Goal: Task Accomplishment & Management: Manage account settings

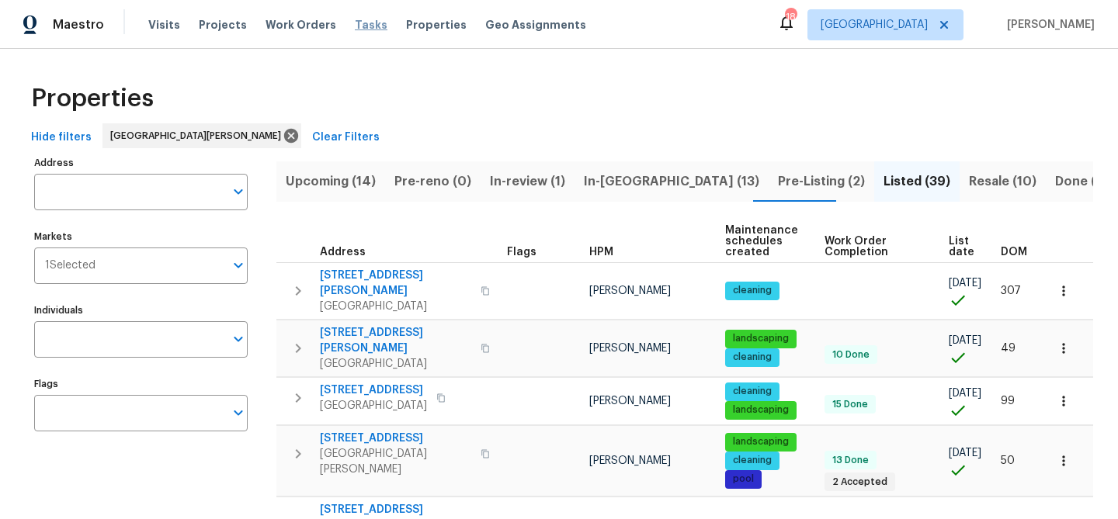
click at [362, 25] on span "Tasks" at bounding box center [371, 24] width 33 height 11
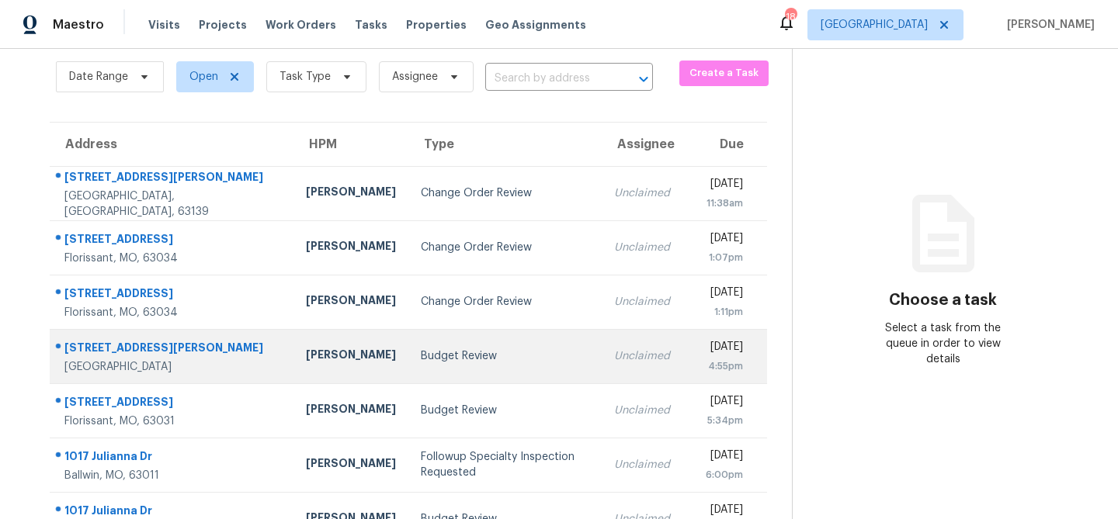
scroll to position [97, 0]
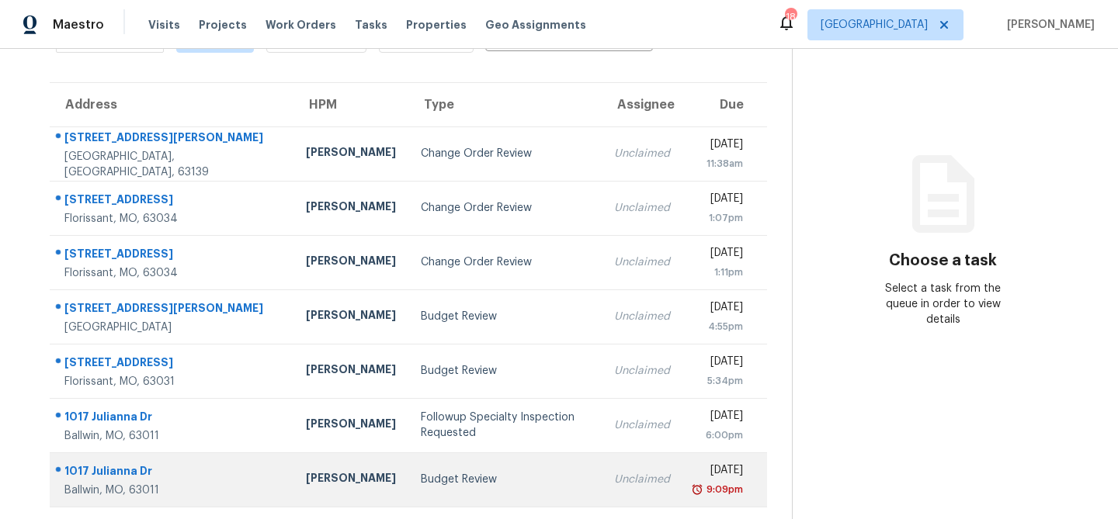
click at [421, 472] on div "Budget Review" at bounding box center [505, 480] width 168 height 16
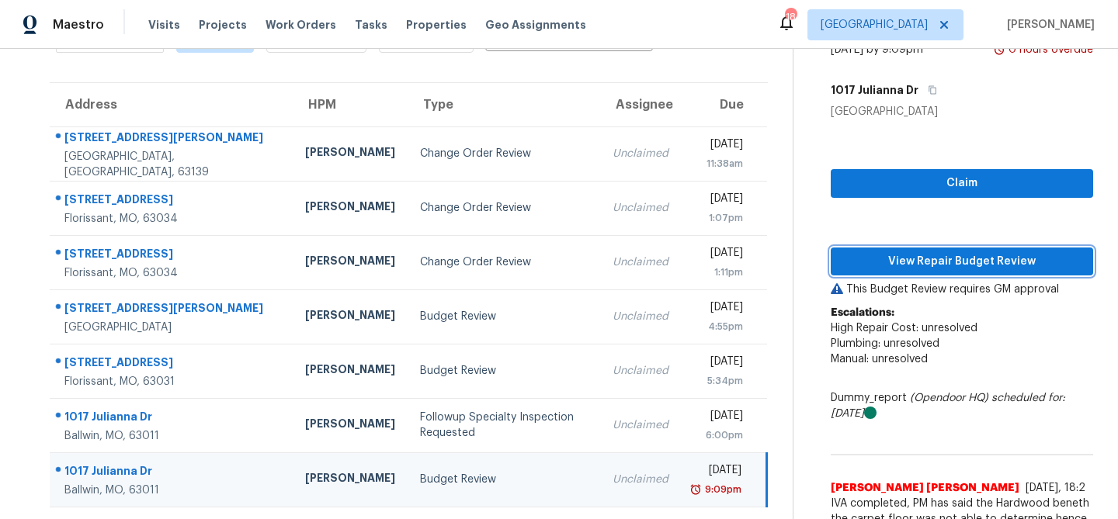
click at [967, 255] on span "View Repair Budget Review" at bounding box center [962, 261] width 238 height 19
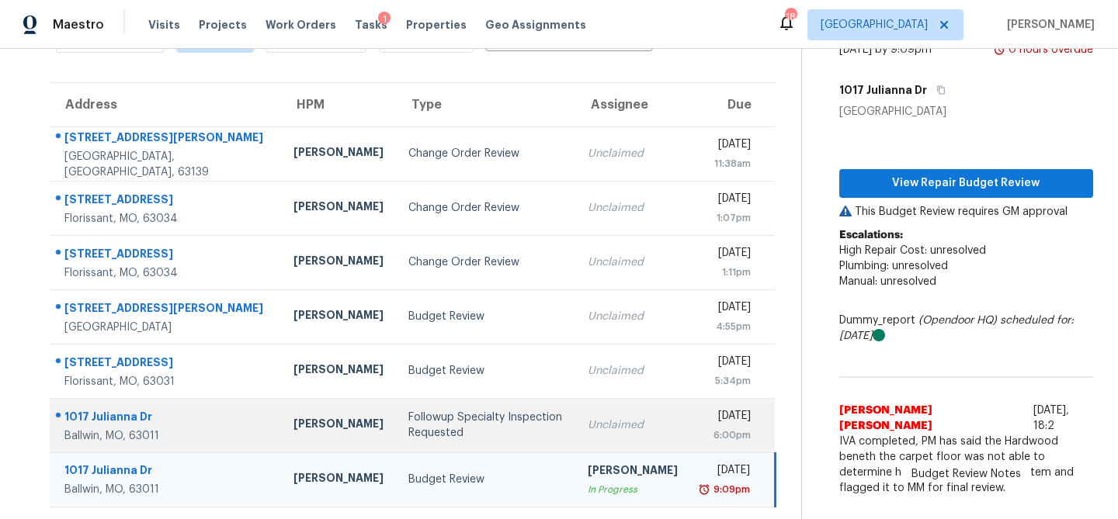
click at [409, 408] on td "Followup Specialty Inspection Requested" at bounding box center [485, 425] width 179 height 54
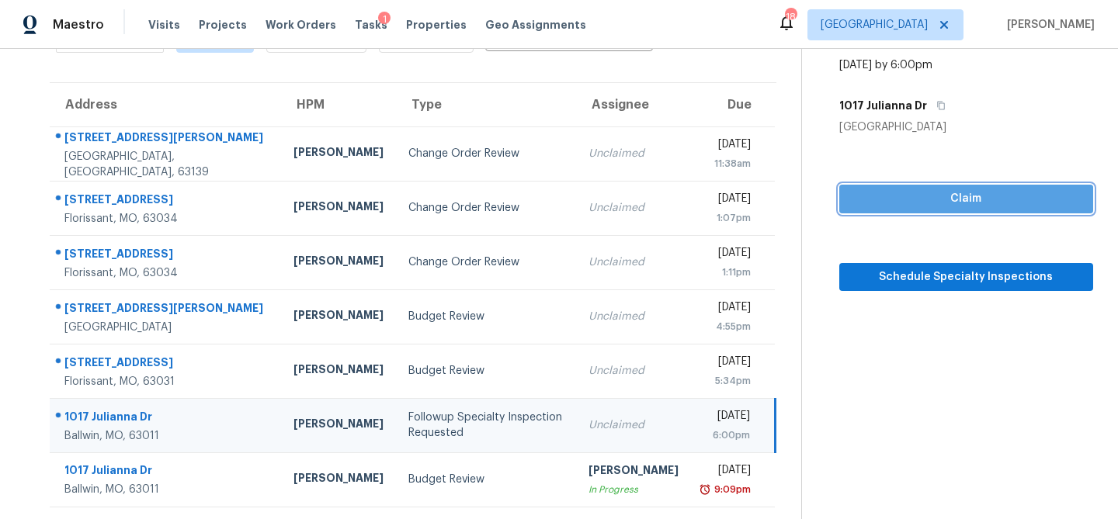
click at [896, 199] on span "Claim" at bounding box center [966, 198] width 229 height 19
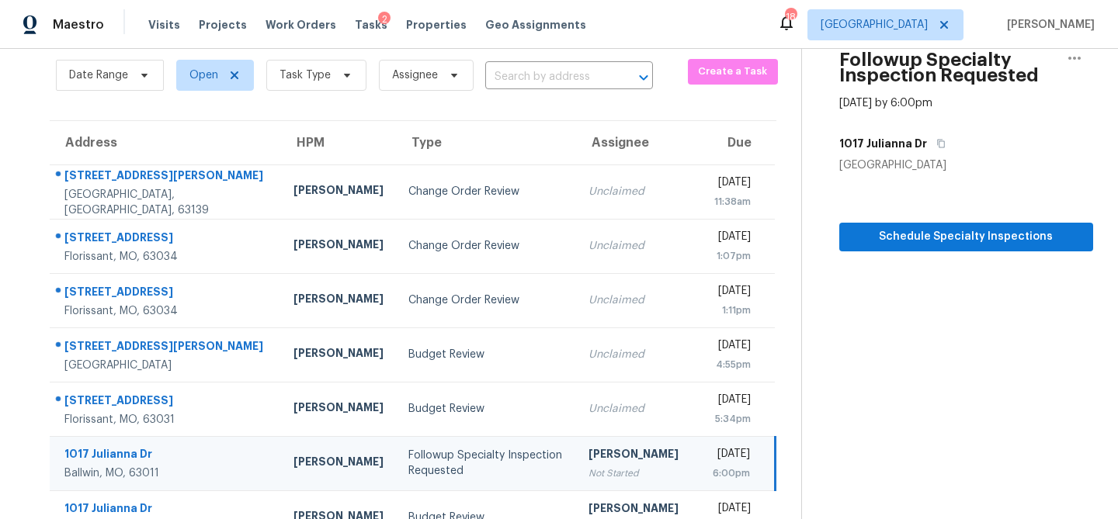
scroll to position [0, 0]
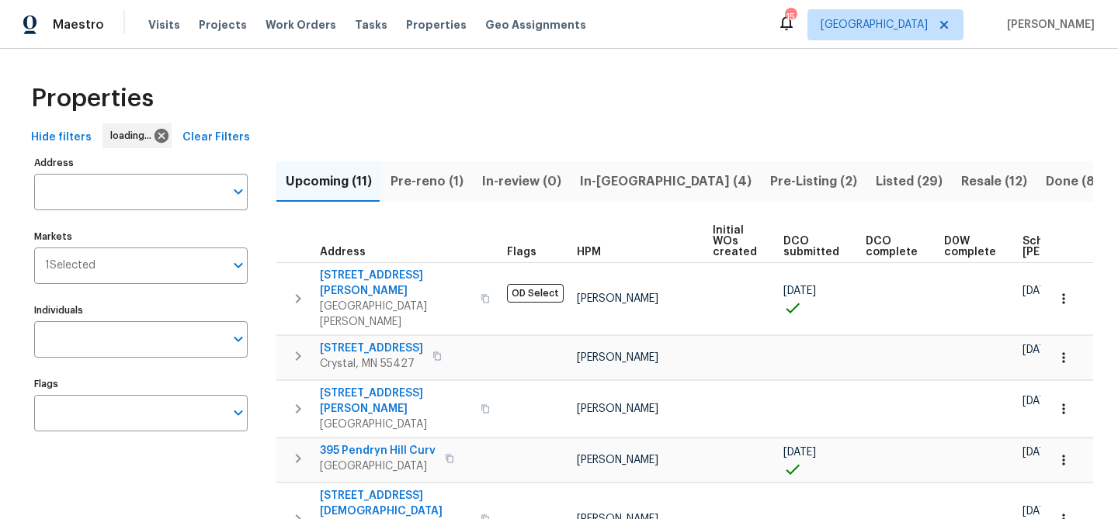
click at [355, 32] on div "Tasks" at bounding box center [371, 25] width 33 height 16
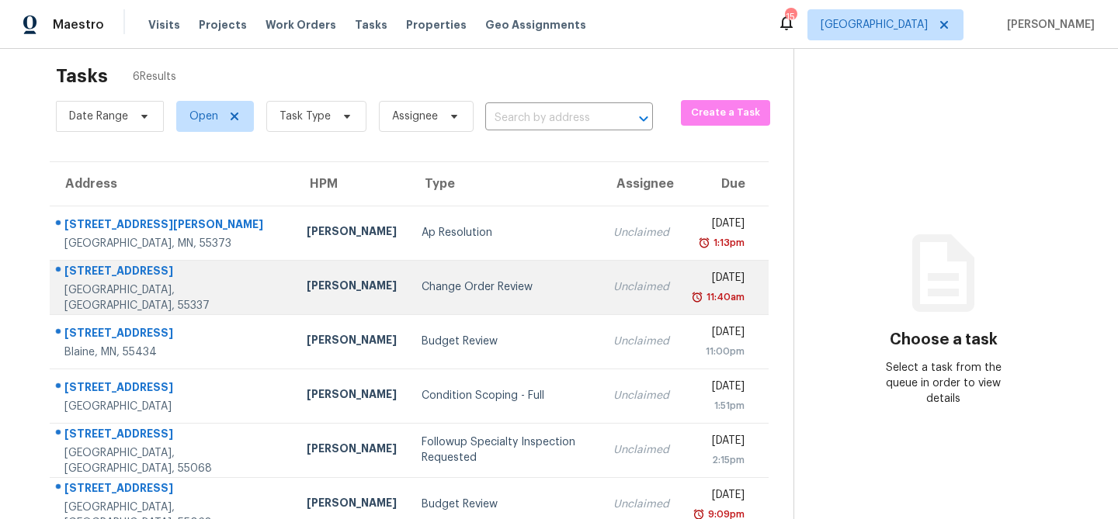
scroll to position [49, 0]
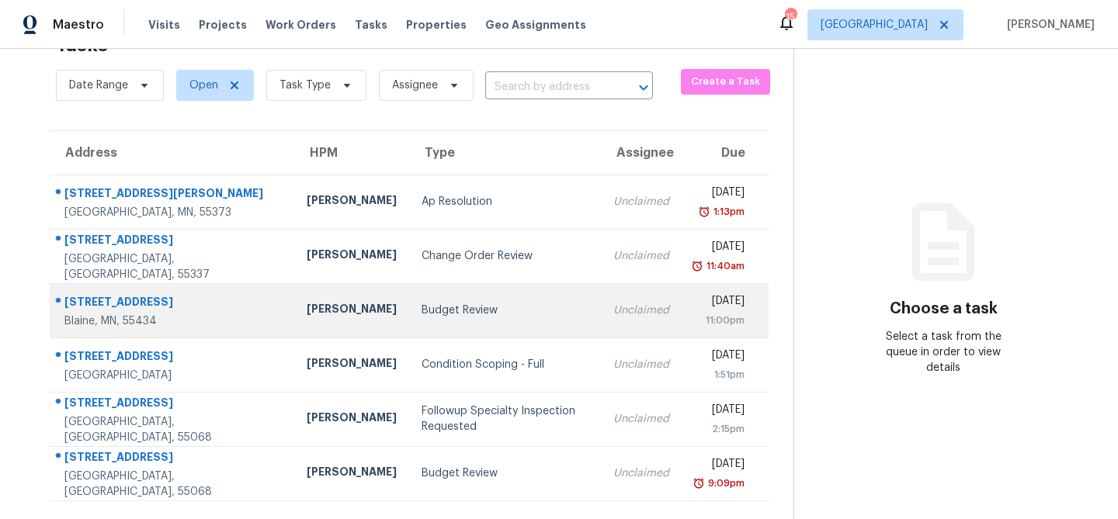
click at [422, 316] on div "Budget Review" at bounding box center [505, 311] width 167 height 16
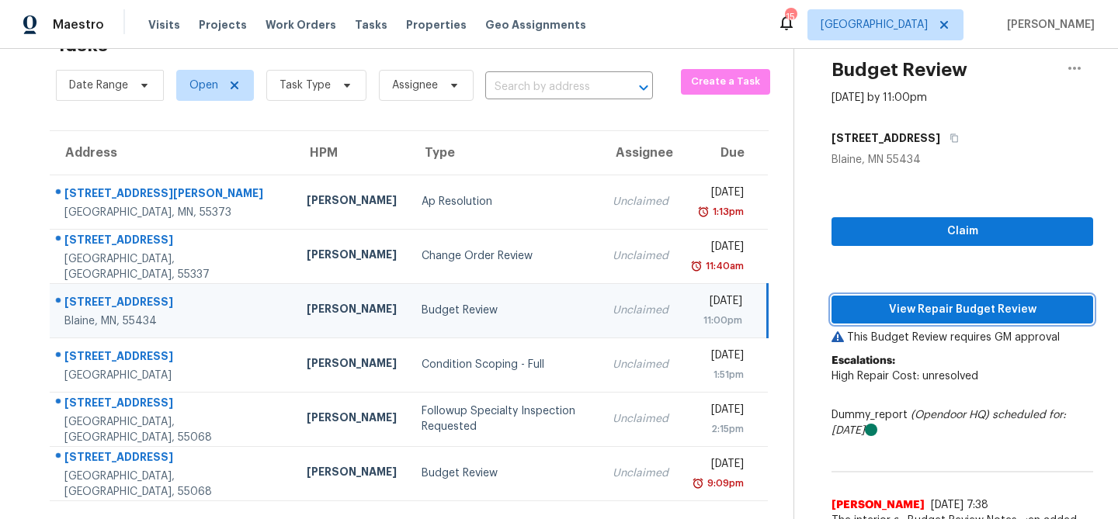
click at [887, 317] on span "View Repair Budget Review" at bounding box center [962, 309] width 237 height 19
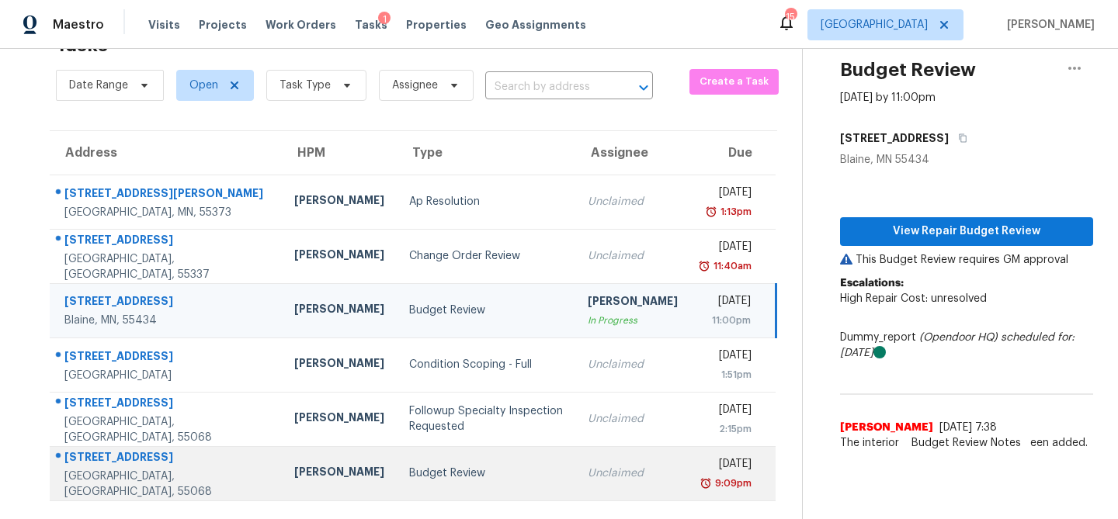
click at [409, 468] on div "Budget Review" at bounding box center [486, 474] width 154 height 16
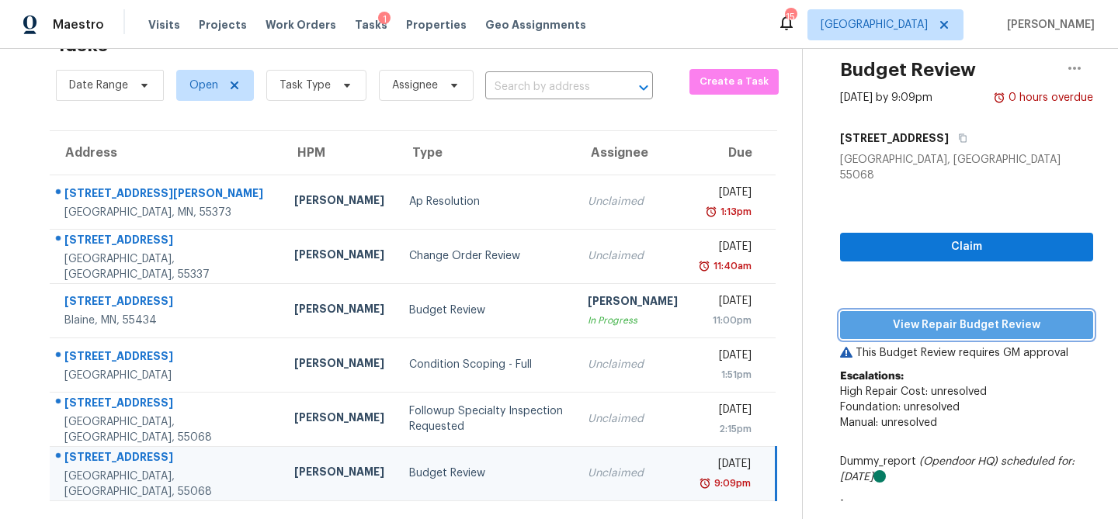
click at [957, 316] on span "View Repair Budget Review" at bounding box center [966, 325] width 228 height 19
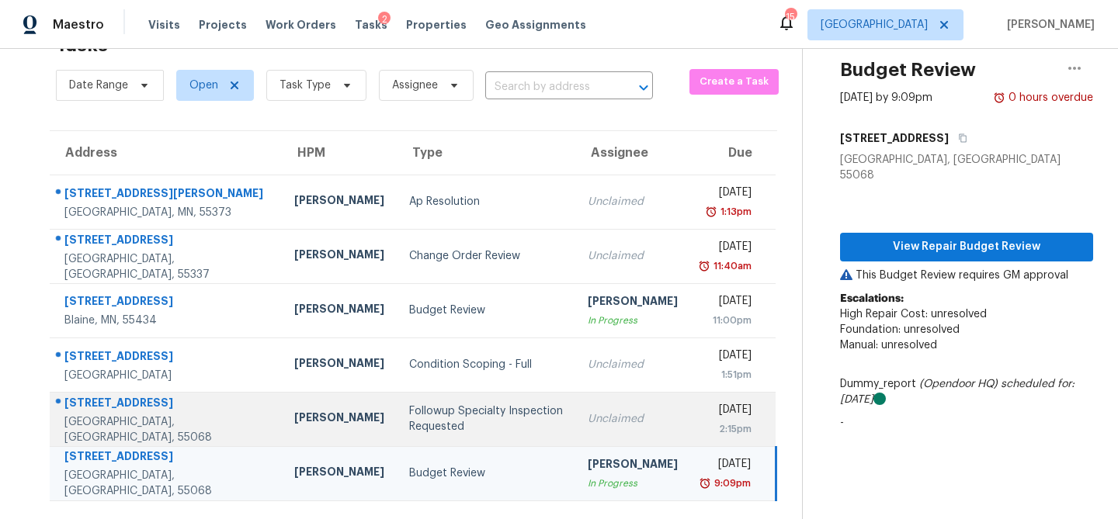
click at [409, 432] on div "Followup Specialty Inspection Requested" at bounding box center [486, 419] width 154 height 31
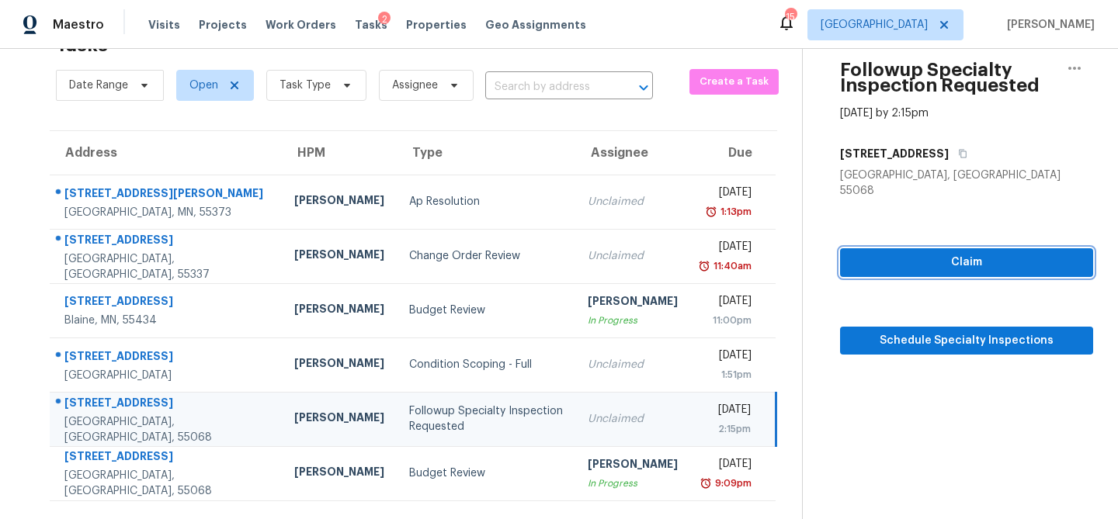
click span "Claim"
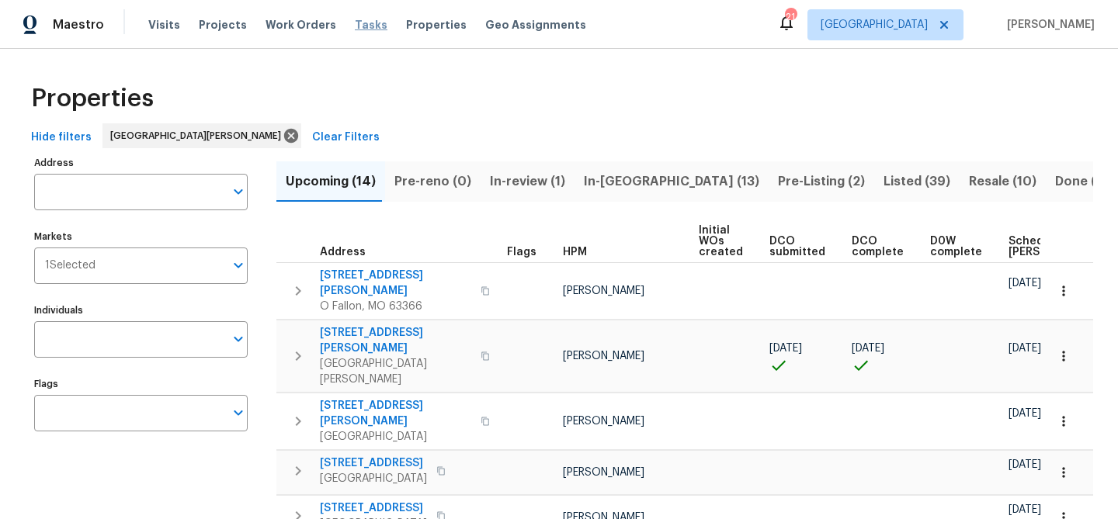
click at [355, 23] on span "Tasks" at bounding box center [371, 24] width 33 height 11
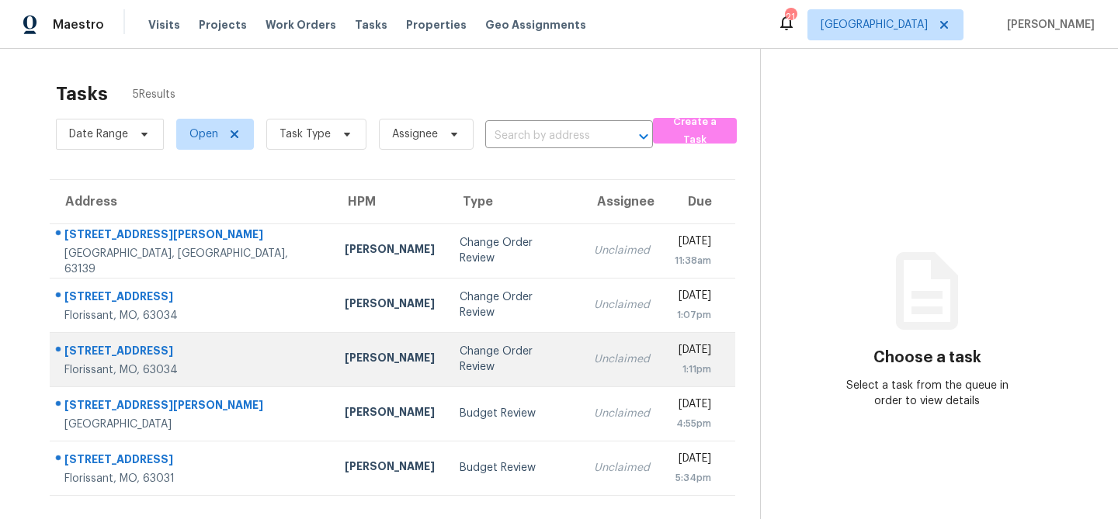
scroll to position [49, 0]
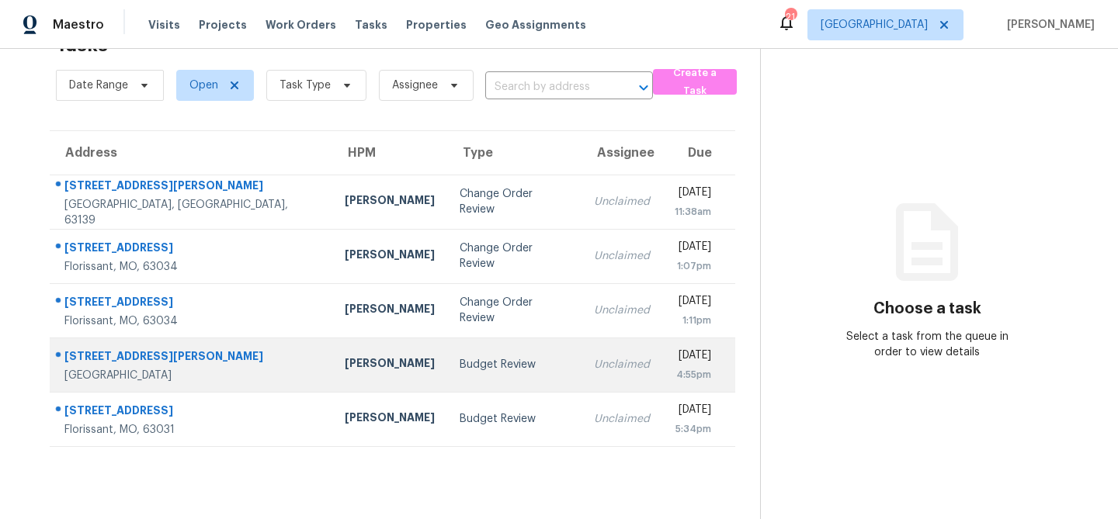
click at [460, 370] on div "Budget Review" at bounding box center [514, 365] width 109 height 16
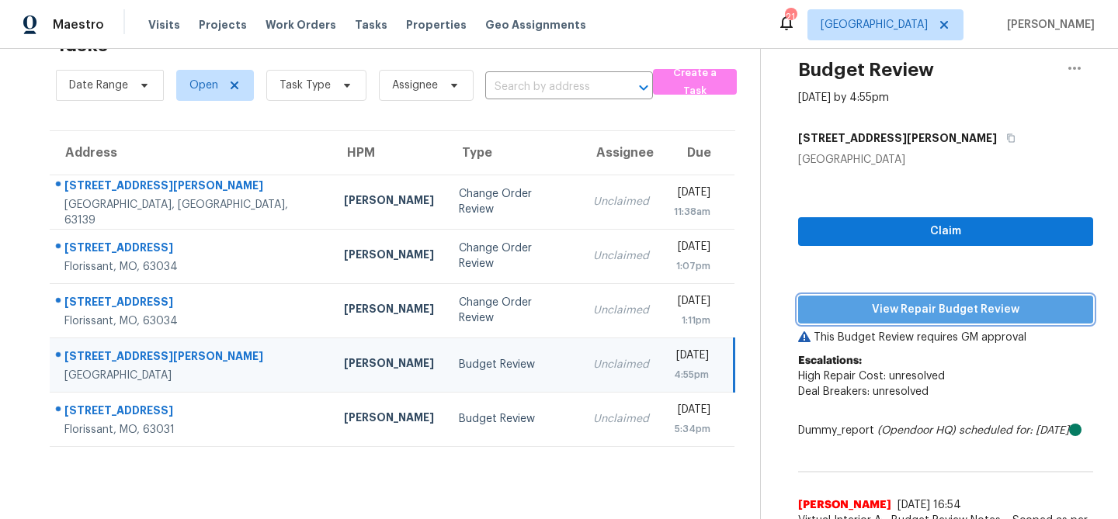
click at [895, 312] on span "View Repair Budget Review" at bounding box center [946, 309] width 270 height 19
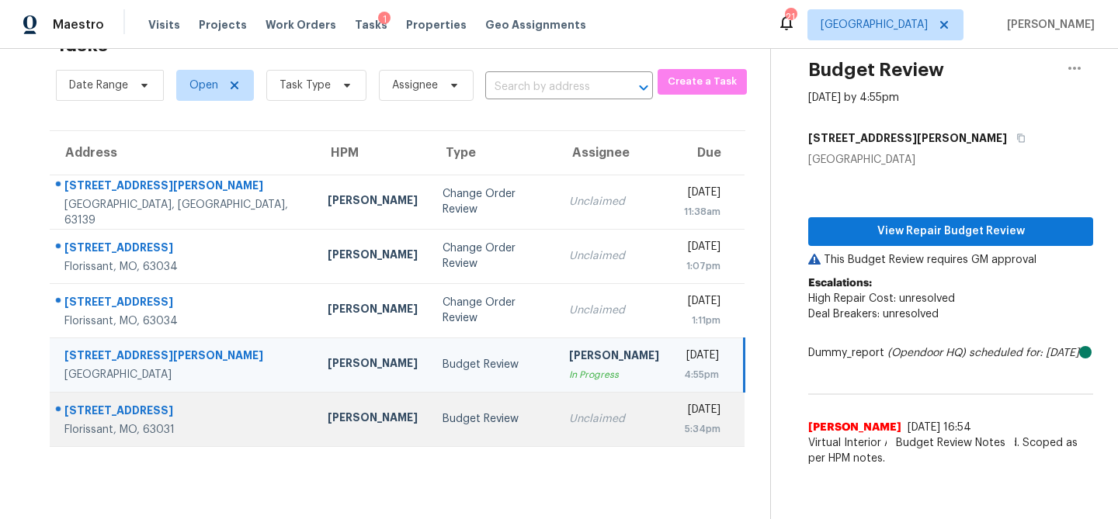
click at [430, 429] on td "Budget Review" at bounding box center [493, 419] width 127 height 54
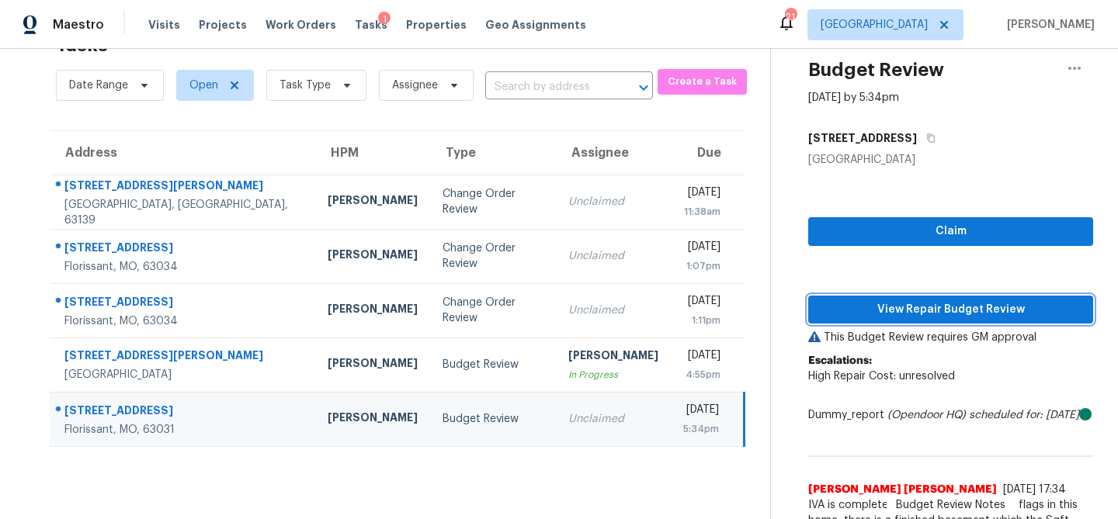
click at [909, 316] on span "View Repair Budget Review" at bounding box center [951, 309] width 260 height 19
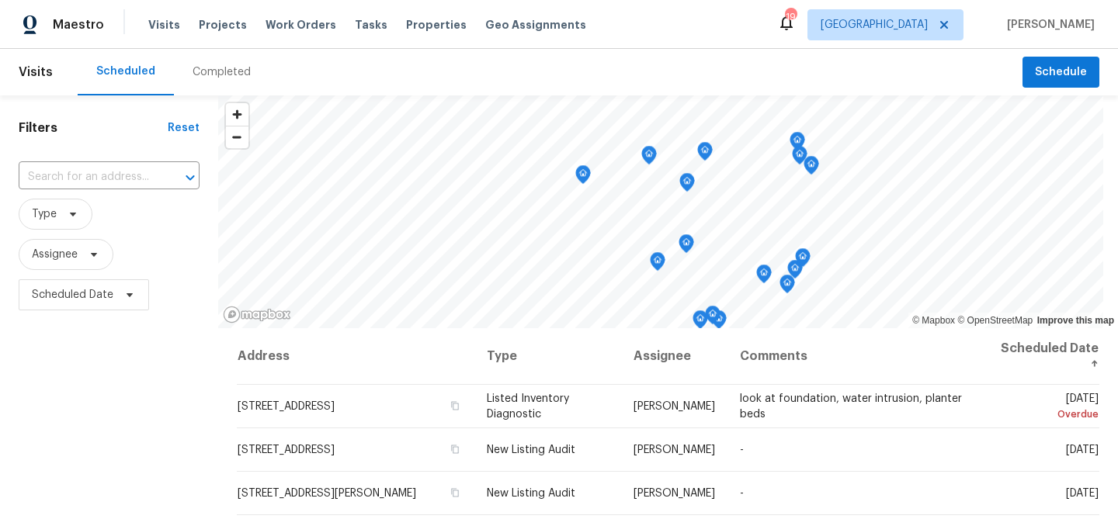
scroll to position [26, 0]
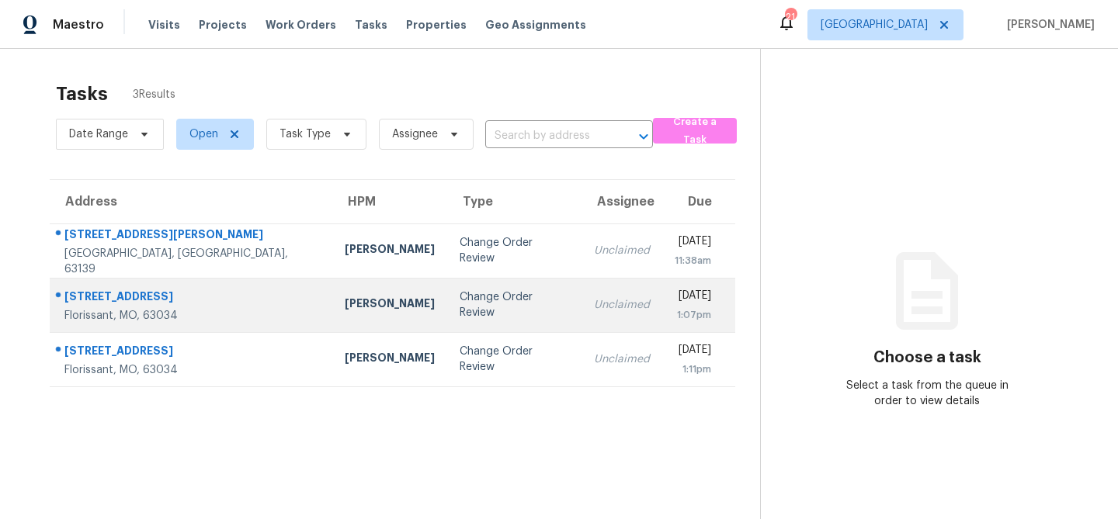
click at [460, 305] on div "Change Order Review" at bounding box center [514, 305] width 109 height 31
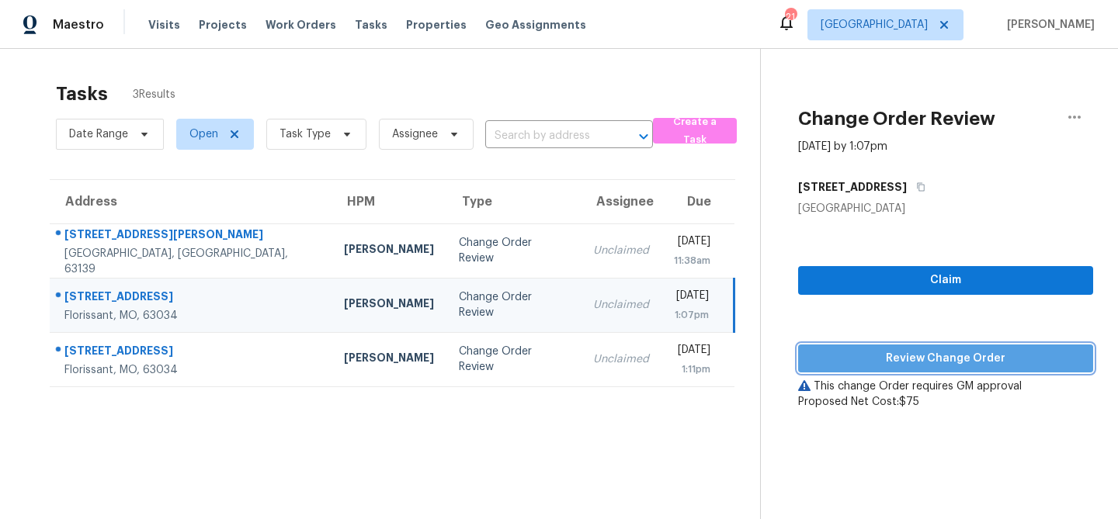
click at [876, 363] on span "Review Change Order" at bounding box center [946, 358] width 270 height 19
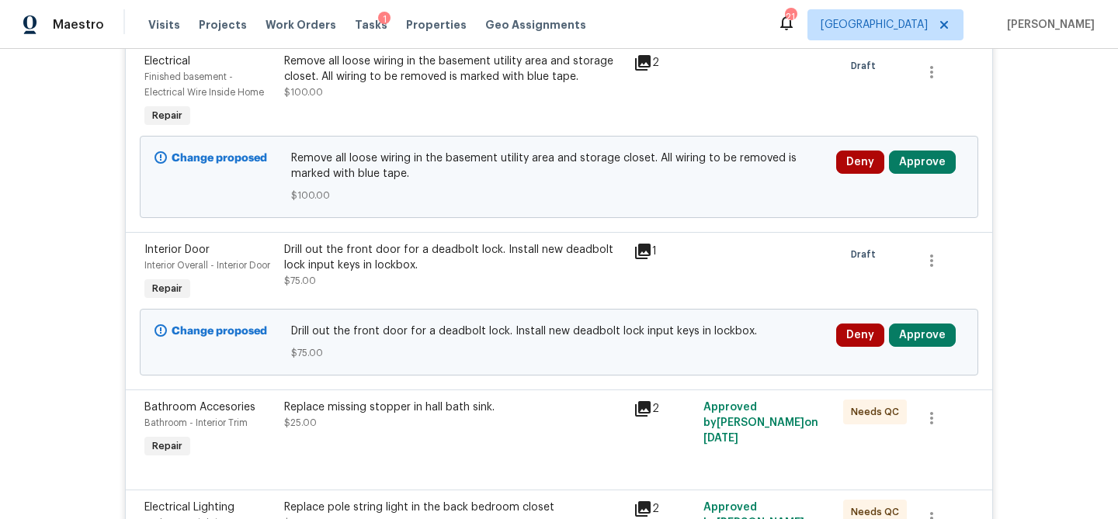
scroll to position [472, 0]
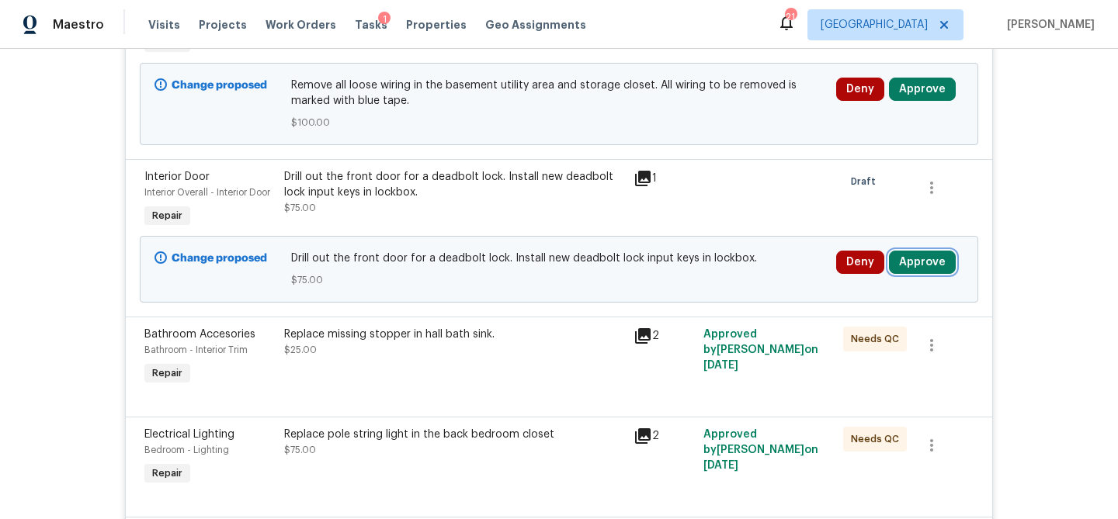
click at [925, 259] on button "Approve" at bounding box center [922, 262] width 67 height 23
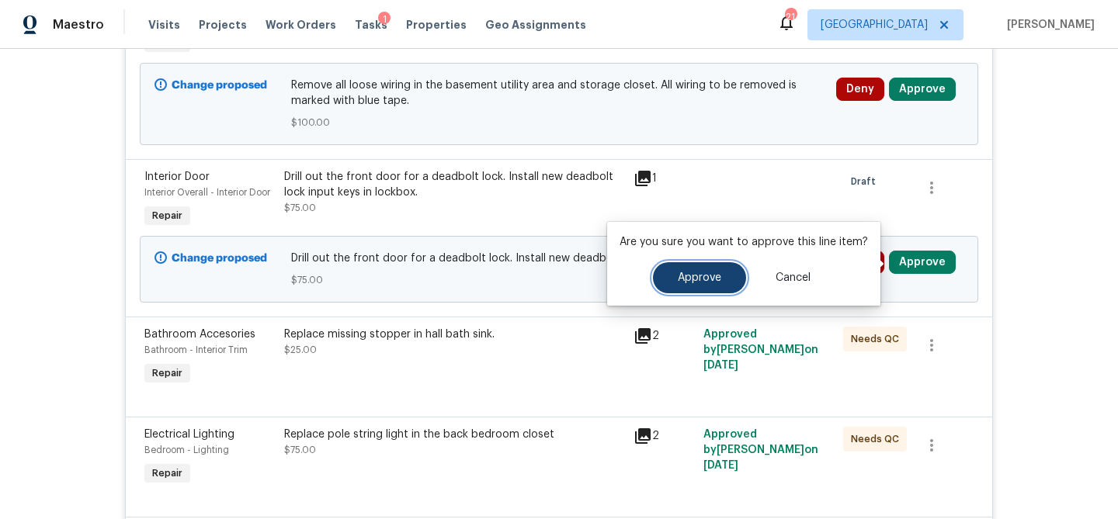
click at [706, 283] on span "Approve" at bounding box center [699, 278] width 43 height 12
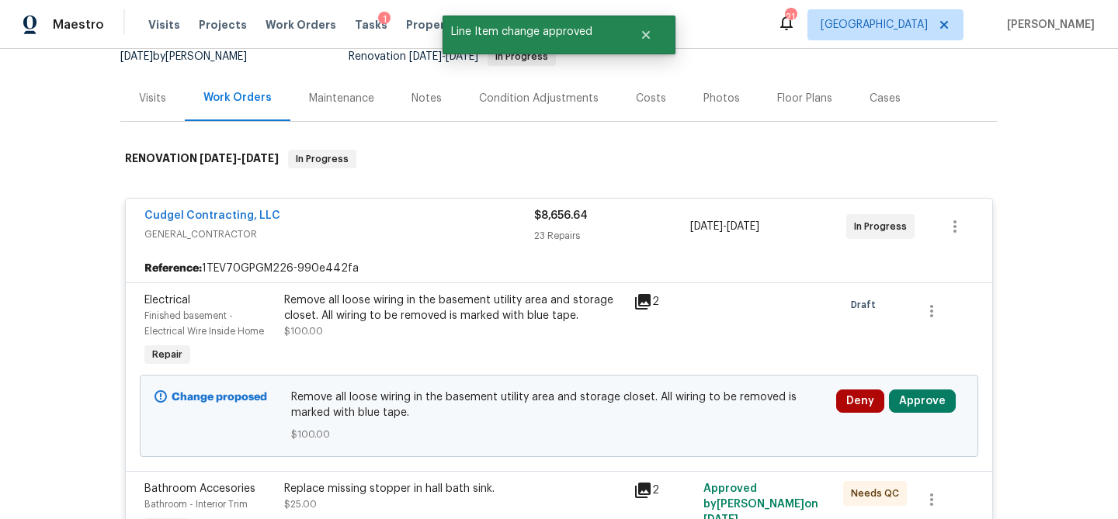
scroll to position [220, 0]
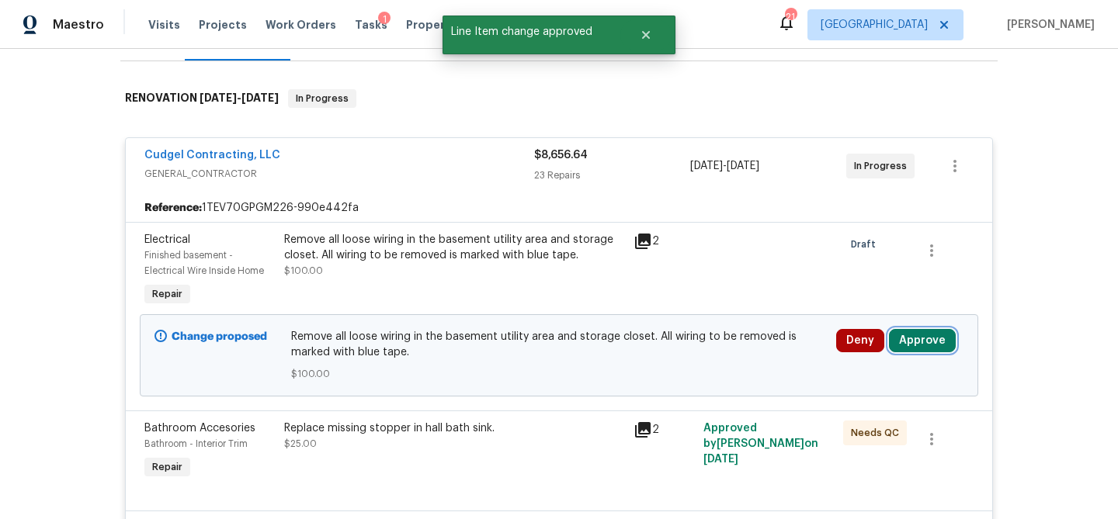
click at [901, 338] on button "Approve" at bounding box center [922, 340] width 67 height 23
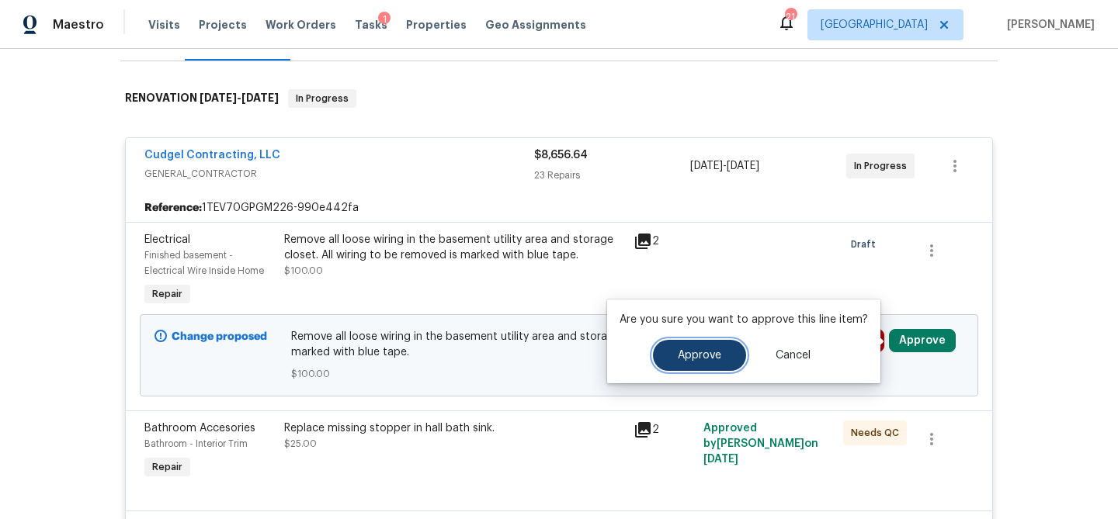
click at [714, 355] on span "Approve" at bounding box center [699, 356] width 43 height 12
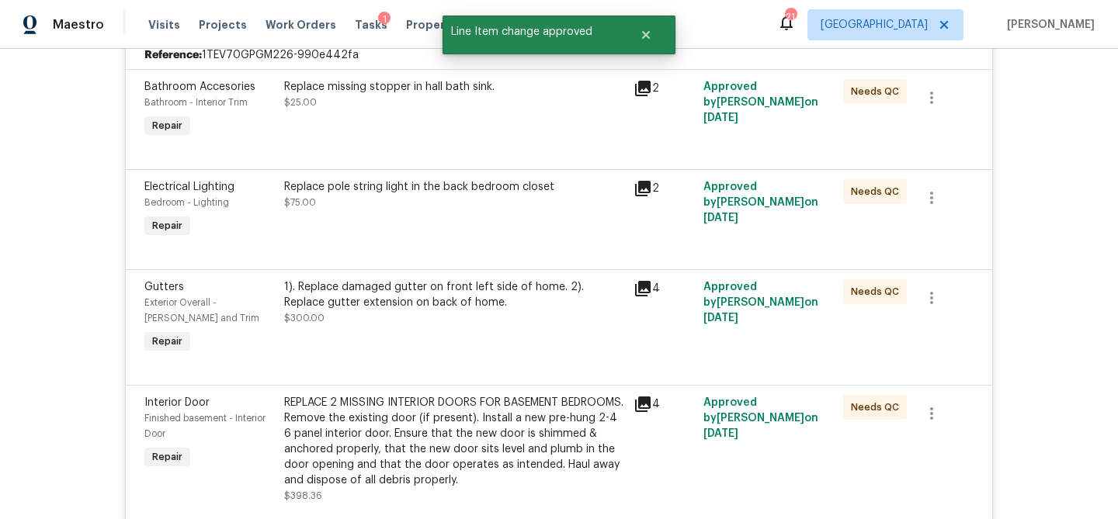
scroll to position [0, 0]
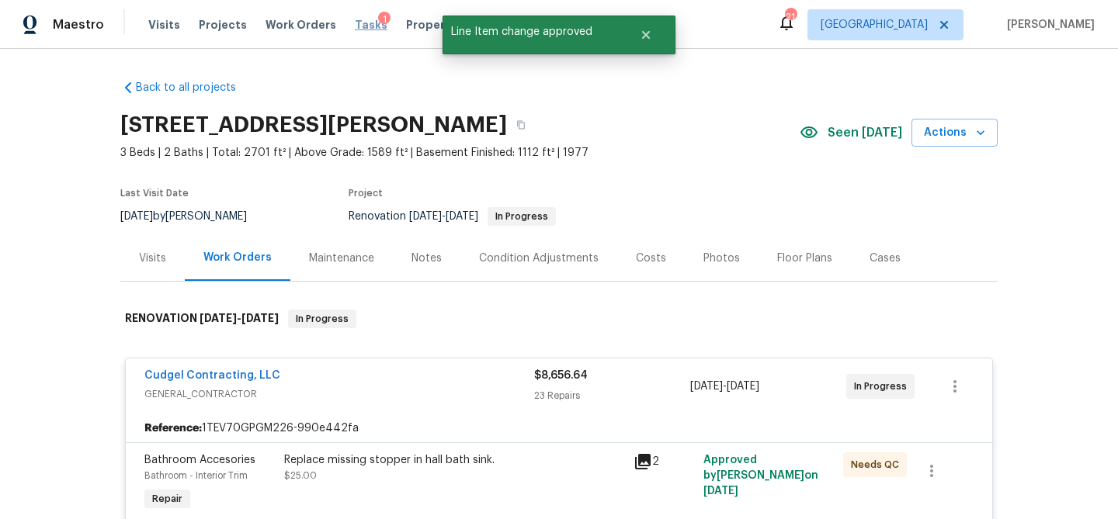
click at [359, 23] on span "Tasks" at bounding box center [371, 24] width 33 height 11
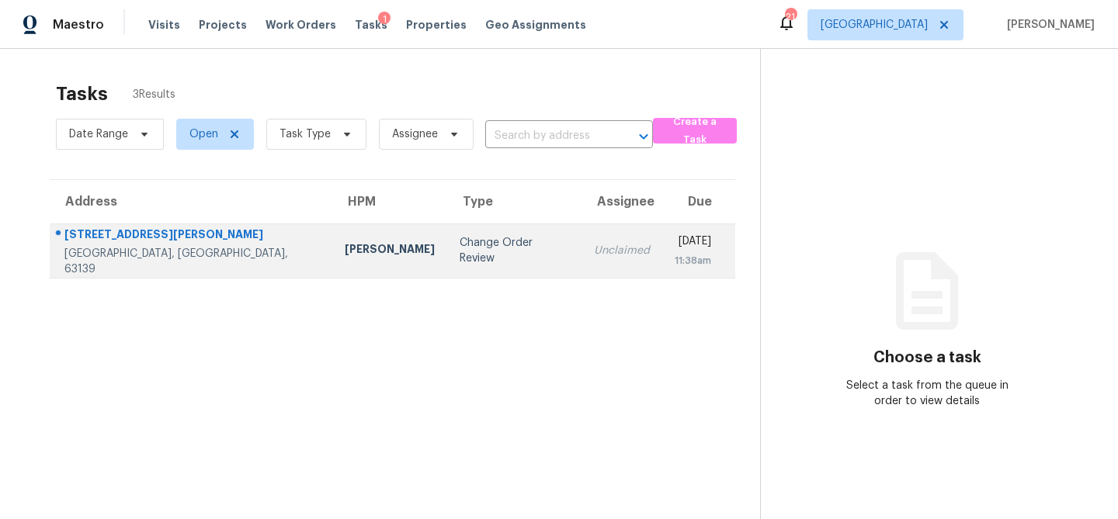
click at [447, 262] on td "Change Order Review" at bounding box center [514, 251] width 134 height 54
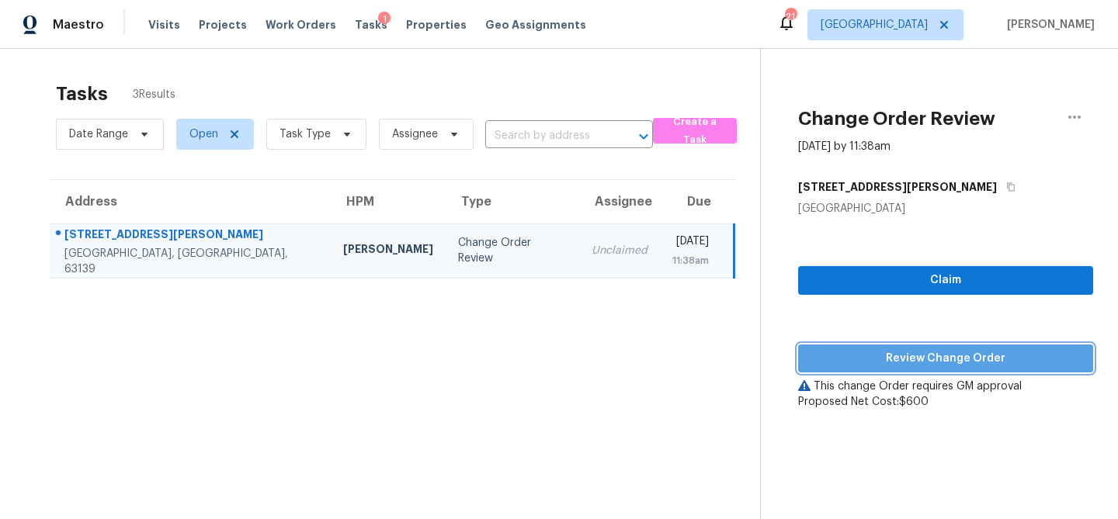
click at [818, 352] on span "Review Change Order" at bounding box center [946, 358] width 270 height 19
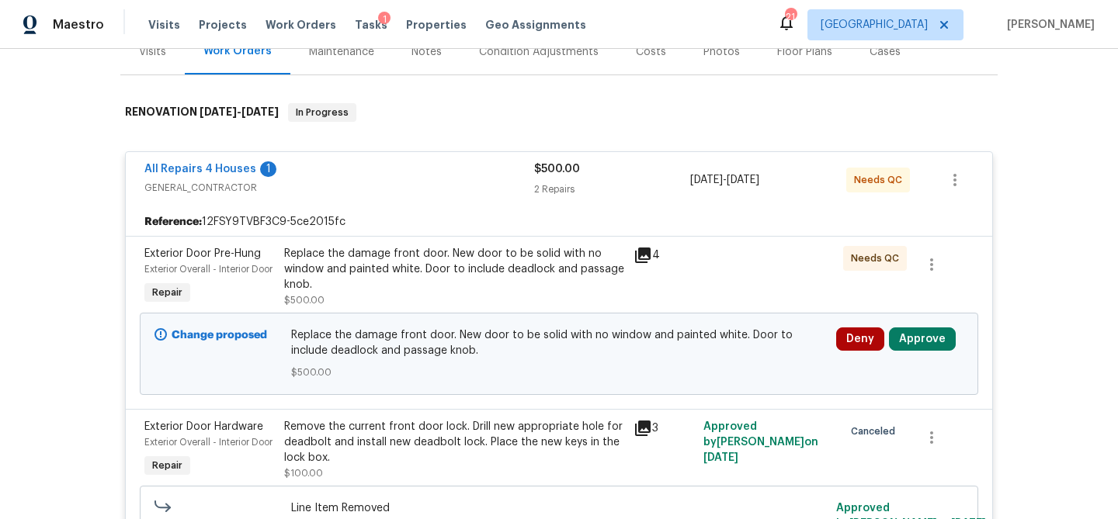
scroll to position [220, 0]
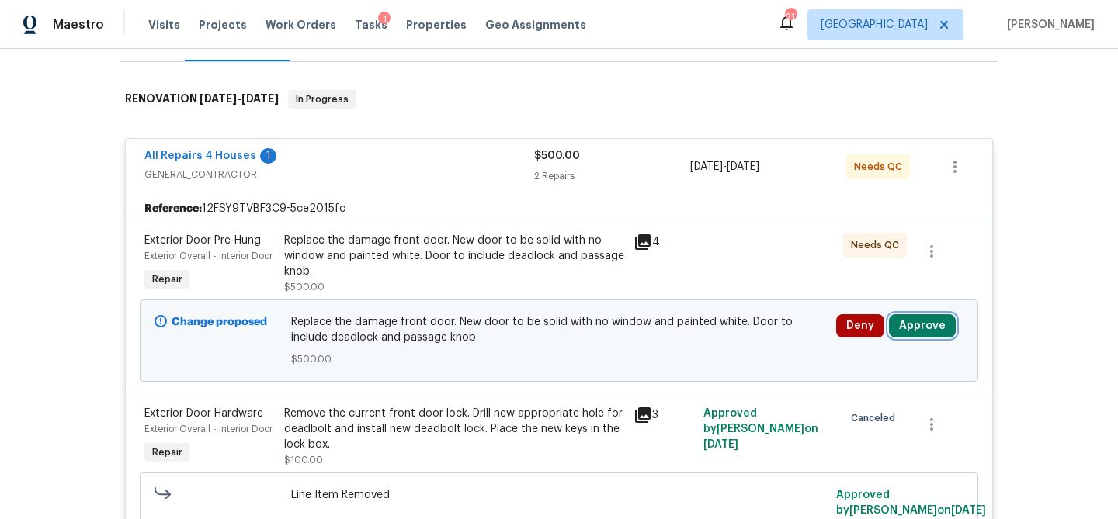
click at [901, 338] on button "Approve" at bounding box center [922, 325] width 67 height 23
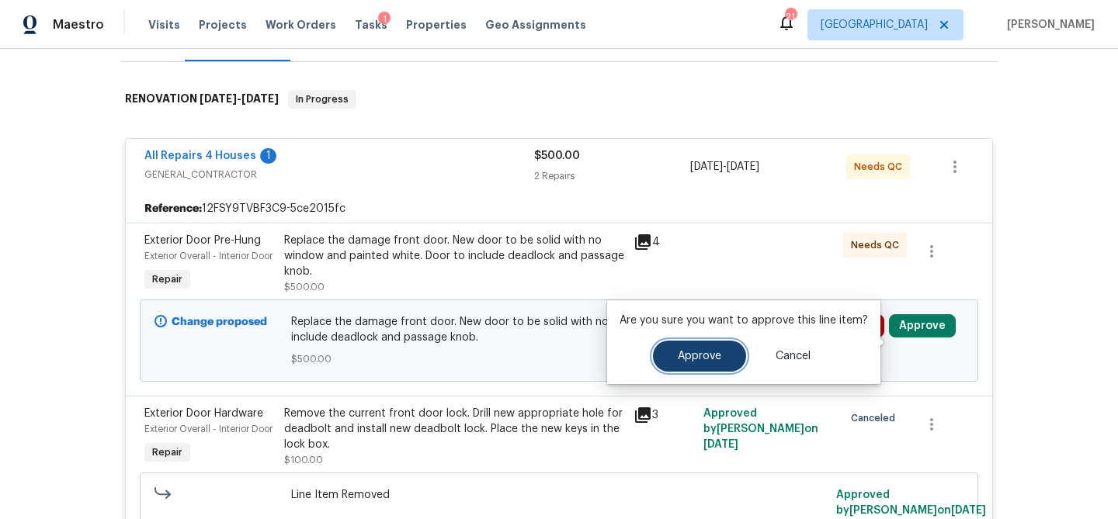
click at [698, 363] on button "Approve" at bounding box center [699, 356] width 93 height 31
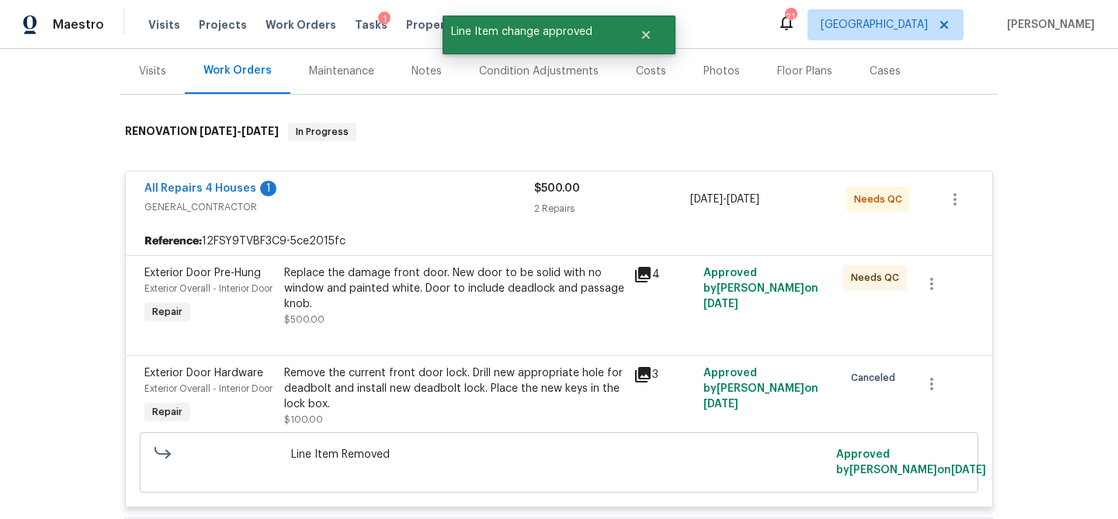
scroll to position [0, 0]
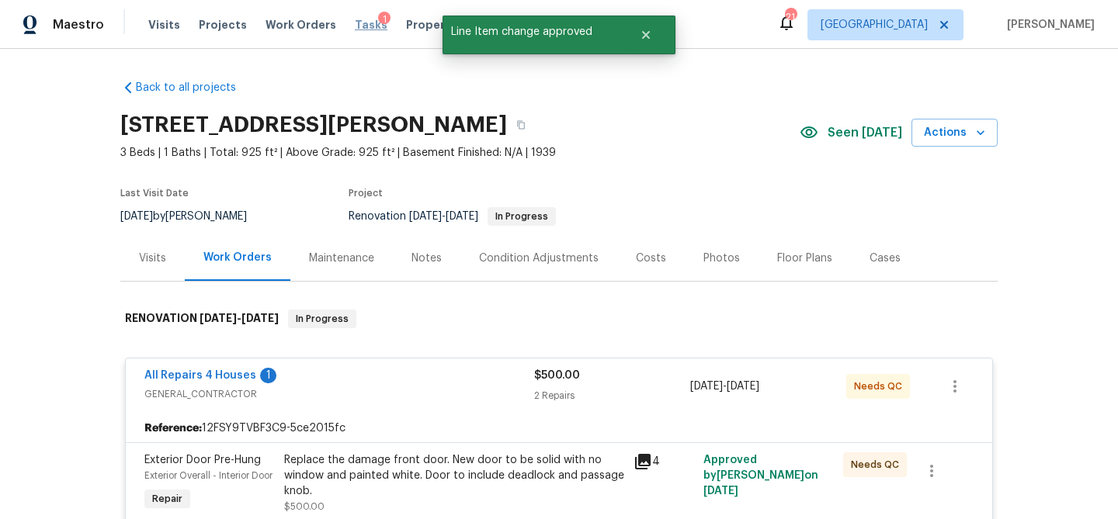
click at [355, 19] on span "Tasks" at bounding box center [371, 24] width 33 height 11
